Goal: Information Seeking & Learning: Check status

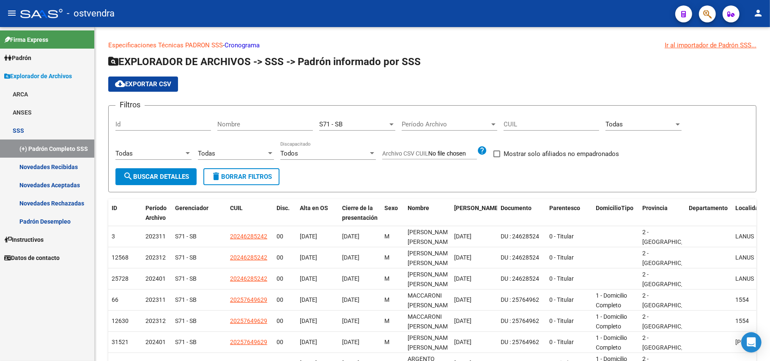
click at [27, 58] on span "Padrón" at bounding box center [17, 57] width 27 height 9
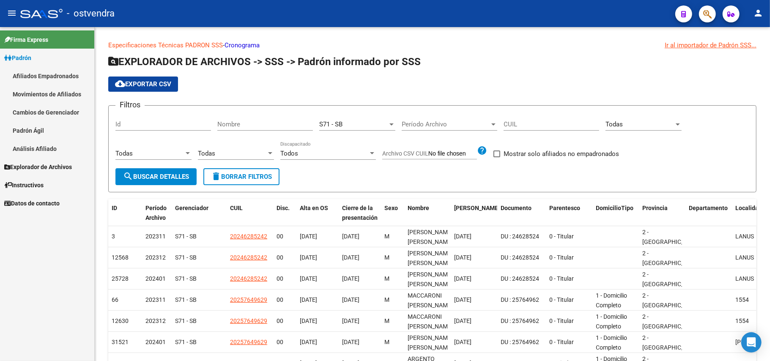
click at [27, 148] on link "Análisis Afiliado" at bounding box center [47, 149] width 94 height 18
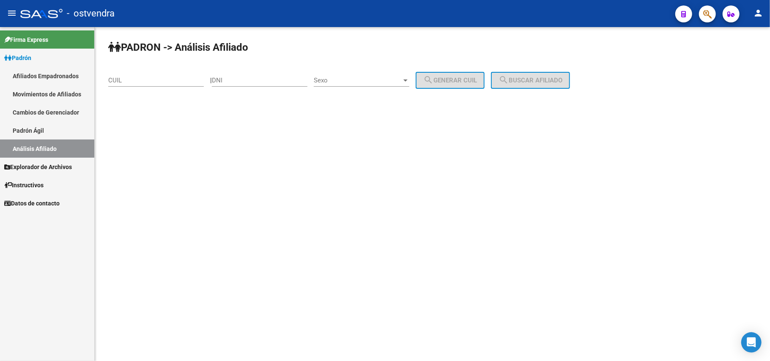
click at [156, 85] on div "CUIL" at bounding box center [156, 78] width 96 height 18
paste input "27-10504009-7"
type input "27-10504009-7"
drag, startPoint x: 544, startPoint y: 78, endPoint x: 537, endPoint y: 93, distance: 16.3
click at [545, 78] on span "search Buscar afiliado" at bounding box center [531, 81] width 64 height 8
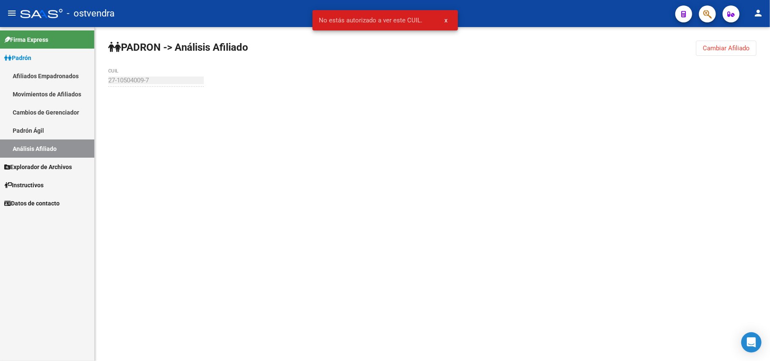
drag, startPoint x: 445, startPoint y: 20, endPoint x: 449, endPoint y: 100, distance: 80.0
click at [446, 21] on span "x" at bounding box center [446, 20] width 3 height 8
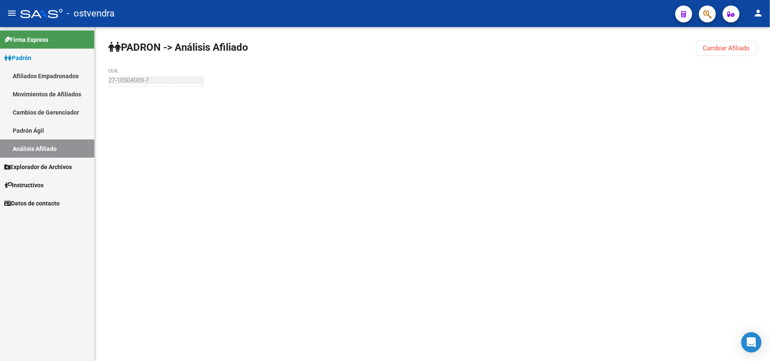
drag, startPoint x: 299, startPoint y: 164, endPoint x: 266, endPoint y: 143, distance: 39.4
click at [284, 153] on mat-sidenav-content "PADRON -> Análisis Afiliado Cambiar Afiliado 27-10504009-7 CUIL" at bounding box center [432, 194] width 675 height 334
drag, startPoint x: 368, startPoint y: 188, endPoint x: 384, endPoint y: 192, distance: 16.5
click at [371, 188] on mat-sidenav-content "PADRON -> Análisis Afiliado Cambiar Afiliado 27-10504009-7 CUIL" at bounding box center [432, 194] width 675 height 334
click at [33, 130] on link "Padrón Ágil" at bounding box center [47, 130] width 94 height 18
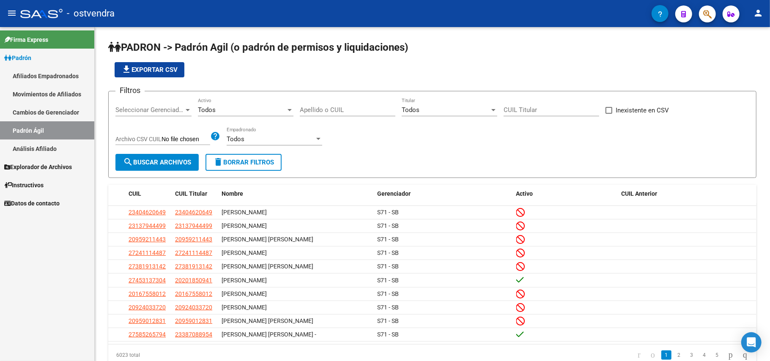
click at [36, 151] on link "Análisis Afiliado" at bounding box center [47, 149] width 94 height 18
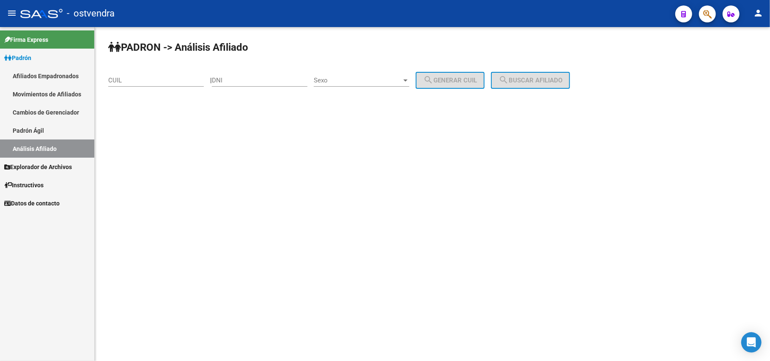
click at [60, 164] on span "Explorador de Archivos" at bounding box center [38, 166] width 68 height 9
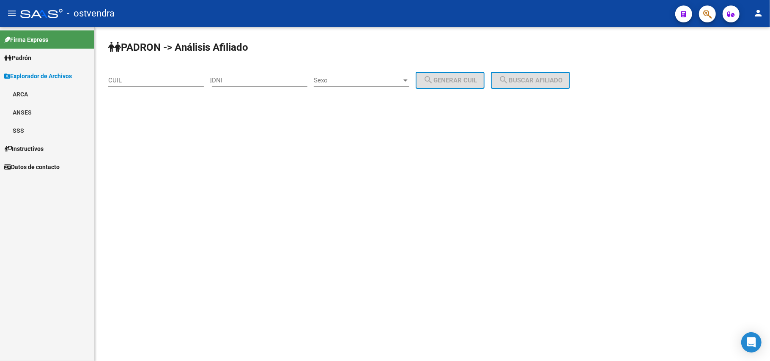
click at [31, 53] on span "Padrón" at bounding box center [17, 57] width 27 height 9
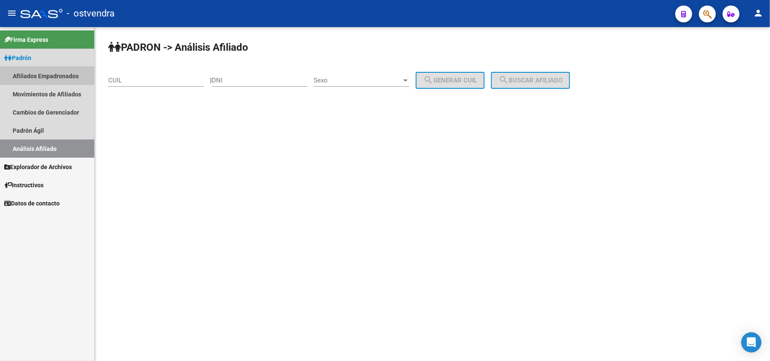
click at [67, 80] on link "Afiliados Empadronados" at bounding box center [47, 76] width 94 height 18
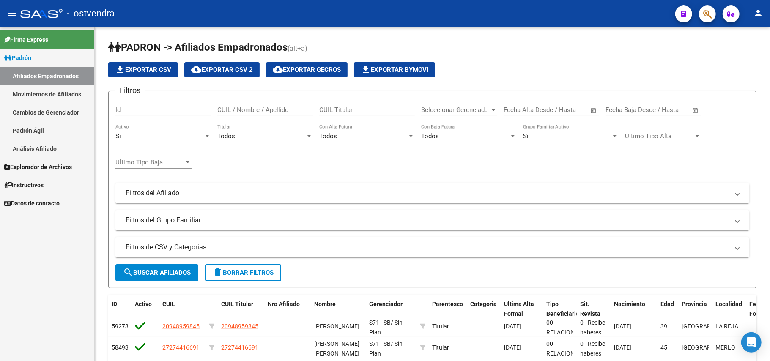
click at [41, 145] on link "Análisis Afiliado" at bounding box center [47, 149] width 94 height 18
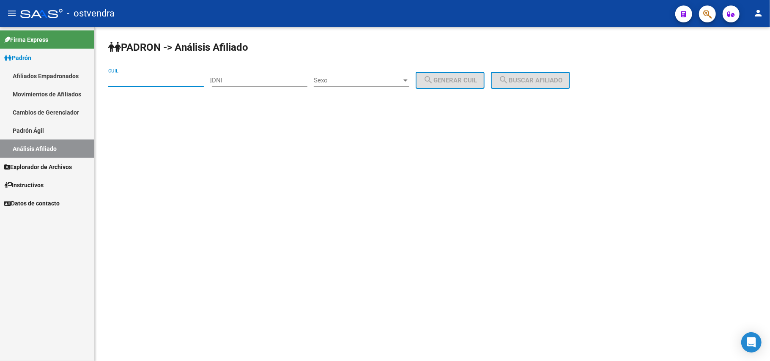
click at [131, 80] on input "CUIL" at bounding box center [156, 81] width 96 height 8
paste input "27-32912404-0"
click at [557, 90] on div "PADRON -> Análisis Afiliado 27-32912404-0 CUIL | DNI Sexo Sexo search Generar C…" at bounding box center [432, 71] width 675 height 89
click at [542, 77] on span "search Buscar afiliado" at bounding box center [531, 81] width 64 height 8
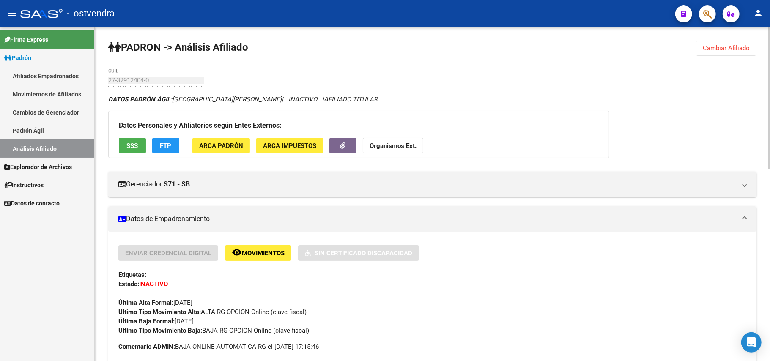
drag, startPoint x: 725, startPoint y: 49, endPoint x: 700, endPoint y: 53, distance: 24.5
click at [722, 49] on span "Cambiar Afiliado" at bounding box center [726, 48] width 47 height 8
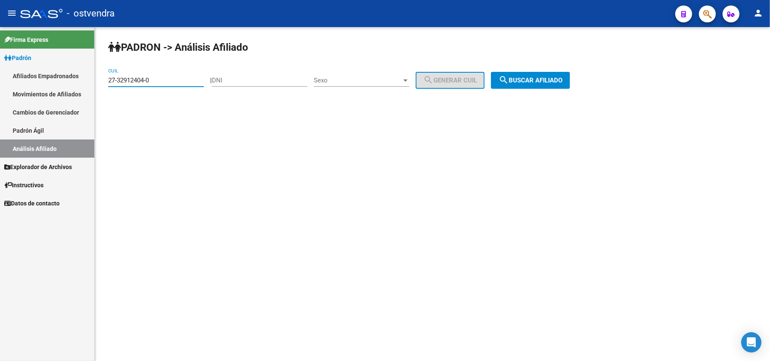
click at [175, 77] on input "27-32912404-0" at bounding box center [156, 81] width 96 height 8
drag, startPoint x: 0, startPoint y: 104, endPoint x: 24, endPoint y: 106, distance: 23.8
click at [5, 106] on mat-sidenav-container "Firma Express Padrón Afiliados Empadronados Movimientos de Afiliados Cambios de…" at bounding box center [385, 194] width 770 height 334
paste input "3081762-9"
click at [510, 70] on div "PADRON -> Análisis Afiliado 27-33081762-9 CUIL | DNI Sexo Sexo search Generar C…" at bounding box center [432, 71] width 675 height 89
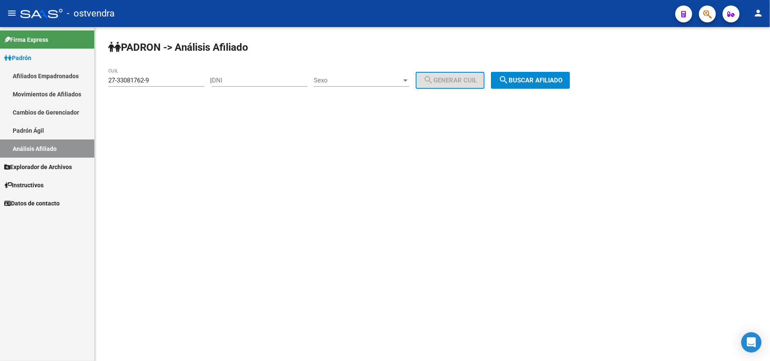
click at [501, 94] on div "PADRON -> Análisis Afiliado 27-33081762-9 CUIL | DNI Sexo Sexo search Generar C…" at bounding box center [432, 71] width 675 height 89
click at [529, 85] on button "search Buscar afiliado" at bounding box center [530, 80] width 79 height 17
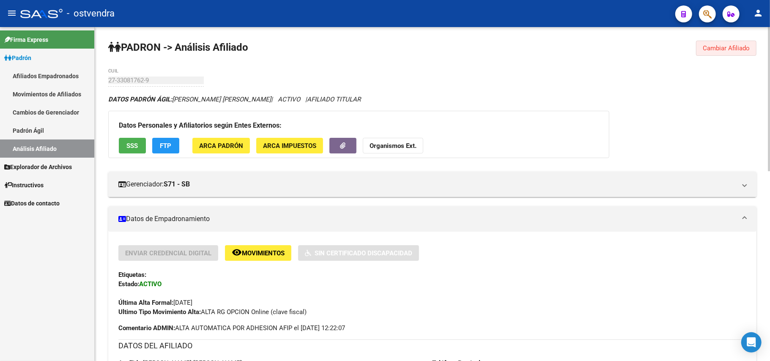
click at [725, 49] on span "Cambiar Afiliado" at bounding box center [726, 48] width 47 height 8
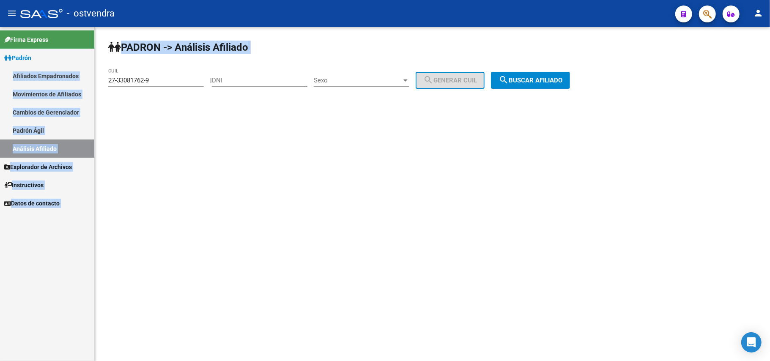
drag, startPoint x: 175, startPoint y: 73, endPoint x: 0, endPoint y: 82, distance: 175.3
click at [0, 82] on mat-sidenav-container "Firma Express Padrón Afiliados Empadronados Movimientos de Afiliados Cambios de…" at bounding box center [385, 194] width 770 height 334
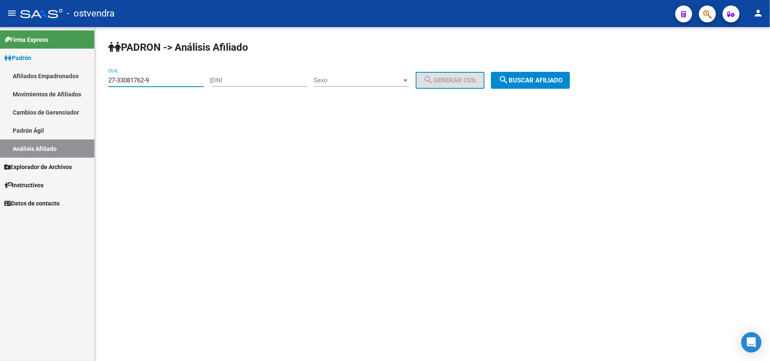
click at [165, 81] on input "27-33081762-9" at bounding box center [156, 81] width 96 height 8
drag, startPoint x: 165, startPoint y: 81, endPoint x: 0, endPoint y: 85, distance: 165.0
click at [0, 85] on mat-sidenav-container "Firma Express Padrón Afiliados Empadronados Movimientos de Afiliados Cambios de…" at bounding box center [385, 194] width 770 height 334
paste input
click at [540, 80] on span "search Buscar afiliado" at bounding box center [531, 81] width 64 height 8
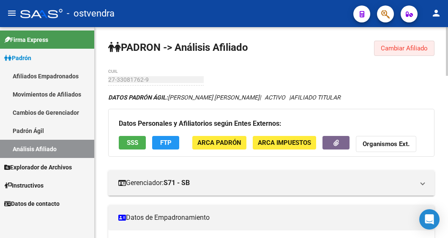
click at [408, 46] on button "Cambiar Afiliado" at bounding box center [404, 48] width 60 height 15
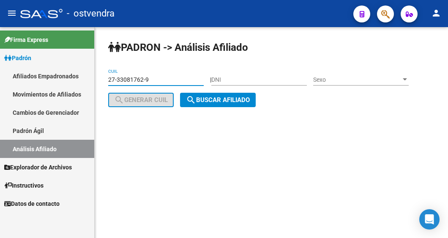
click at [163, 78] on input "27-33081762-9" at bounding box center [156, 79] width 96 height 7
drag, startPoint x: 163, startPoint y: 78, endPoint x: -104, endPoint y: 80, distance: 267.7
click at [0, 80] on html "menu - ostvendra person Firma Express Padrón Afiliados Empadronados Movimientos…" at bounding box center [224, 119] width 448 height 238
paste input "154076-0"
click at [227, 99] on span "search Buscar afiliado" at bounding box center [218, 100] width 64 height 8
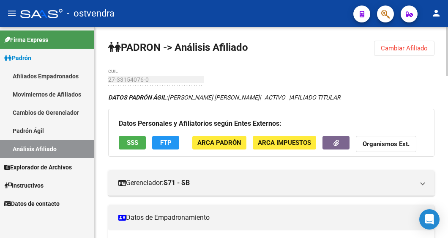
click at [401, 47] on span "Cambiar Afiliado" at bounding box center [404, 48] width 47 height 8
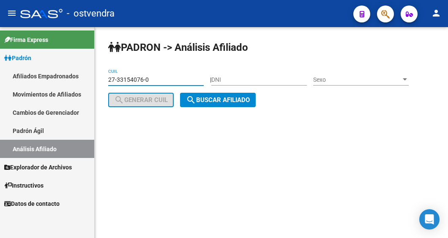
click at [169, 78] on input "27-33154076-0" at bounding box center [156, 79] width 96 height 7
drag, startPoint x: 173, startPoint y: 80, endPoint x: -118, endPoint y: 80, distance: 290.6
click at [0, 80] on html "menu - ostvendra person Firma Express Padrón Afiliados Empadronados Movimientos…" at bounding box center [224, 119] width 448 height 238
paste input "363063-5"
click at [217, 101] on span "search Buscar afiliado" at bounding box center [218, 100] width 64 height 8
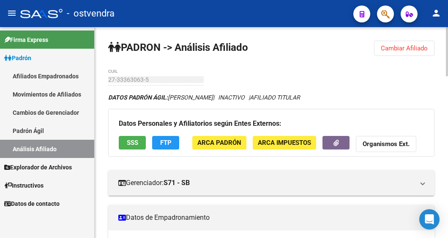
click at [414, 50] on span "Cambiar Afiliado" at bounding box center [404, 48] width 47 height 8
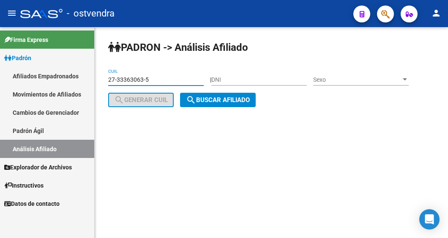
click at [175, 76] on input "27-33363063-5" at bounding box center [156, 79] width 96 height 7
drag, startPoint x: 125, startPoint y: 78, endPoint x: 92, endPoint y: 74, distance: 33.6
click at [93, 74] on mat-sidenav-container "Firma Express Padrón Afiliados Empadronados Movimientos de Afiliados Cambios de…" at bounding box center [224, 132] width 448 height 211
paste input "7056-4"
type input "27-33367056-4"
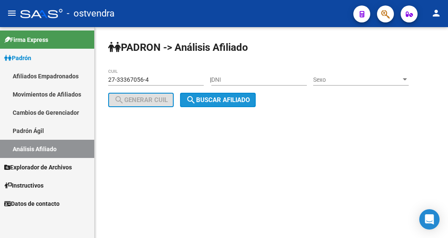
click at [217, 102] on span "search Buscar afiliado" at bounding box center [218, 100] width 64 height 8
